Goal: Transaction & Acquisition: Purchase product/service

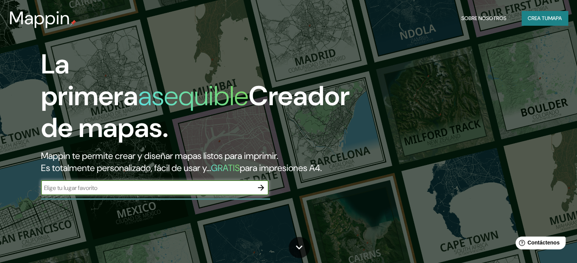
drag, startPoint x: 162, startPoint y: 198, endPoint x: 155, endPoint y: 205, distance: 10.0
click at [155, 196] on div "​" at bounding box center [154, 187] width 227 height 15
type input "lima"
click at [262, 193] on icon "button" at bounding box center [260, 187] width 9 height 9
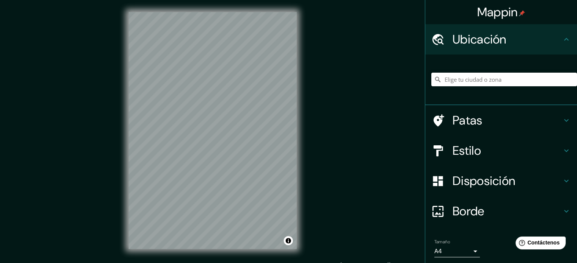
click at [523, 144] on h4 "Estilo" at bounding box center [506, 150] width 109 height 15
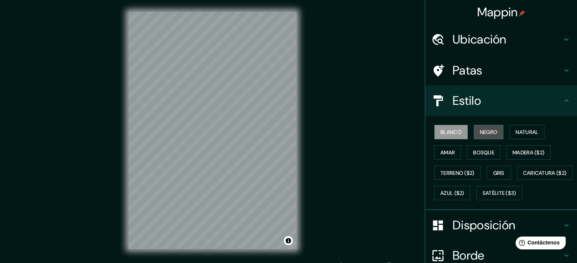
click at [480, 130] on font "Negro" at bounding box center [489, 132] width 18 height 7
click at [542, 38] on h4 "Ubicación" at bounding box center [506, 39] width 109 height 15
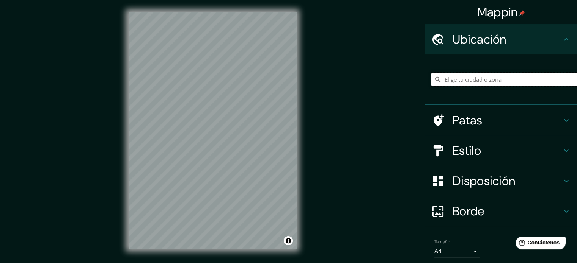
click at [469, 81] on input "Elige tu ciudad o zona" at bounding box center [504, 80] width 146 height 14
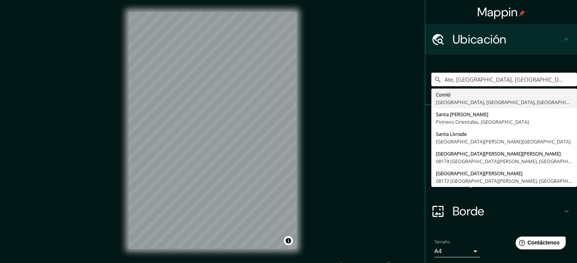
type input "Ate, [GEOGRAPHIC_DATA], [GEOGRAPHIC_DATA], [GEOGRAPHIC_DATA]"
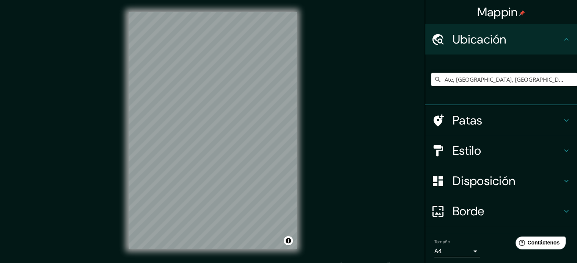
click at [521, 151] on h4 "Estilo" at bounding box center [506, 150] width 109 height 15
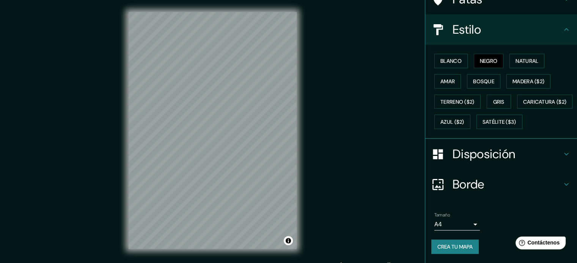
scroll to position [89, 0]
click at [497, 184] on h4 "Borde" at bounding box center [506, 184] width 109 height 15
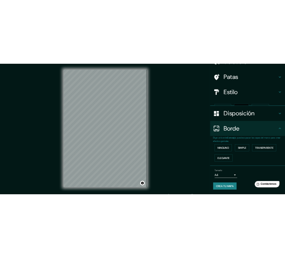
scroll to position [30, 0]
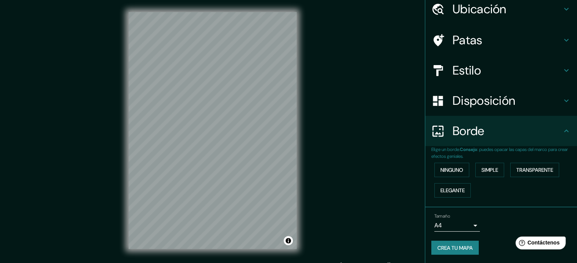
click at [466, 226] on body "Mappin Ubicación Ate, [GEOGRAPHIC_DATA], [GEOGRAPHIC_DATA], [GEOGRAPHIC_DATA] C…" at bounding box center [288, 131] width 577 height 263
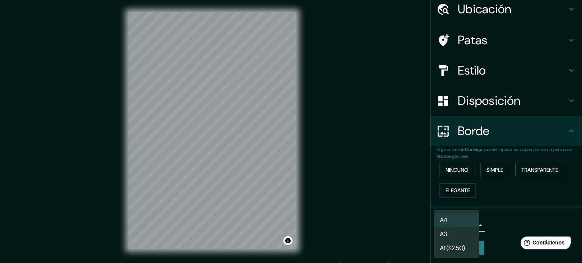
click at [454, 234] on li "A3" at bounding box center [456, 234] width 45 height 14
type input "a4"
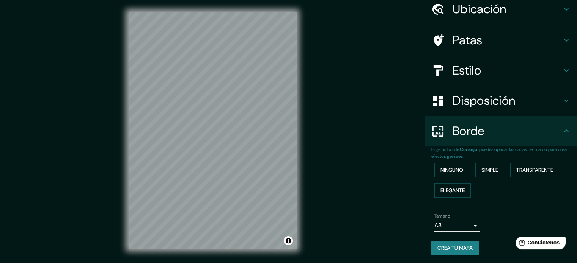
click at [493, 226] on div "Tamaño A3 a4" at bounding box center [501, 223] width 140 height 24
click at [525, 66] on h4 "Estilo" at bounding box center [506, 70] width 109 height 15
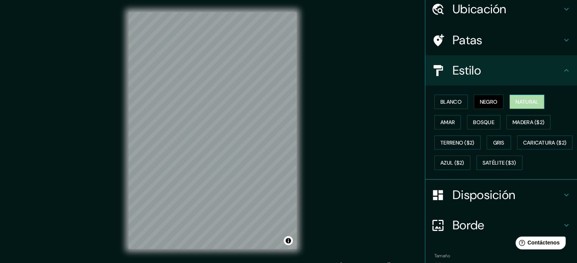
click at [522, 102] on font "Natural" at bounding box center [526, 102] width 23 height 7
click at [481, 119] on font "Bosque" at bounding box center [483, 122] width 21 height 7
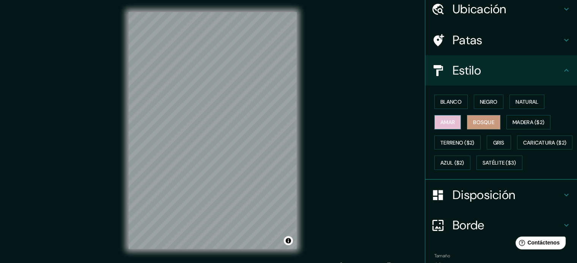
click at [449, 124] on font "Amar" at bounding box center [447, 122] width 14 height 7
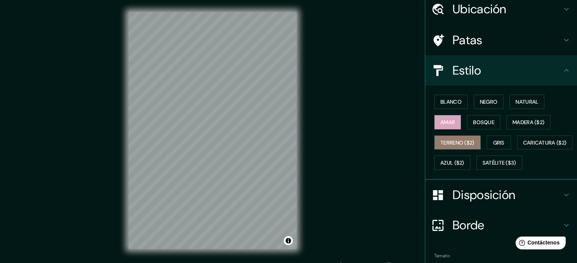
click at [455, 141] on font "Terreno ($2)" at bounding box center [457, 143] width 34 height 7
click at [493, 141] on font "Gris" at bounding box center [498, 143] width 11 height 7
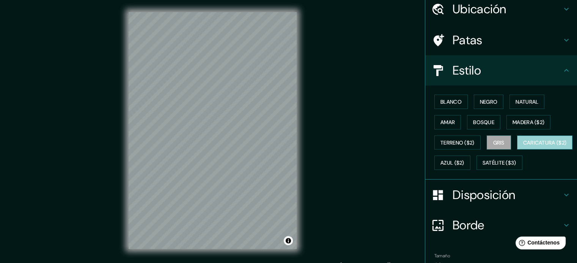
click at [523, 146] on font "Caricatura ($2)" at bounding box center [545, 143] width 44 height 7
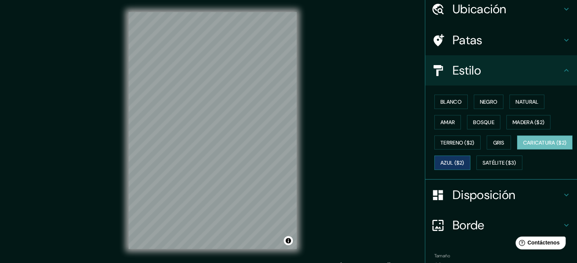
click at [464, 161] on font "Azul ($2)" at bounding box center [452, 163] width 24 height 7
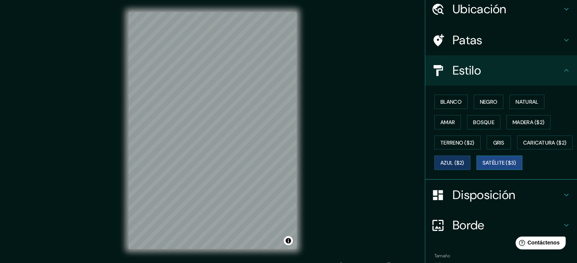
click at [482, 167] on font "Satélite ($3)" at bounding box center [499, 163] width 34 height 7
click at [458, 102] on button "Blanco" at bounding box center [450, 102] width 33 height 14
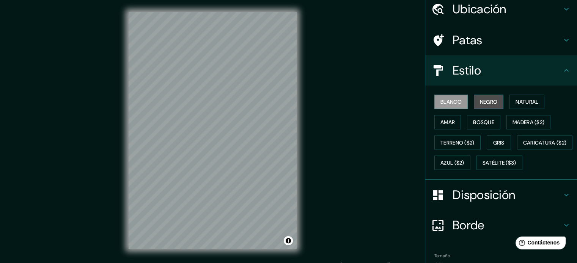
click at [480, 100] on font "Negro" at bounding box center [489, 102] width 18 height 7
drag, startPoint x: 364, startPoint y: 78, endPoint x: 369, endPoint y: 78, distance: 4.2
click at [369, 78] on div "Mappin Ubicación Ate, [GEOGRAPHIC_DATA], [GEOGRAPHIC_DATA], [GEOGRAPHIC_DATA] C…" at bounding box center [288, 137] width 577 height 274
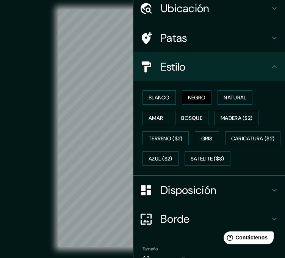
scroll to position [30, 0]
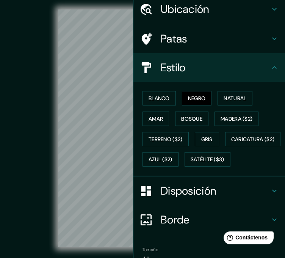
drag, startPoint x: 18, startPoint y: 35, endPoint x: 32, endPoint y: 1, distance: 36.9
click at [20, 31] on div "© Mapbox © OpenStreetMap Improve this map" at bounding box center [142, 128] width 257 height 232
